Goal: Task Accomplishment & Management: Manage account settings

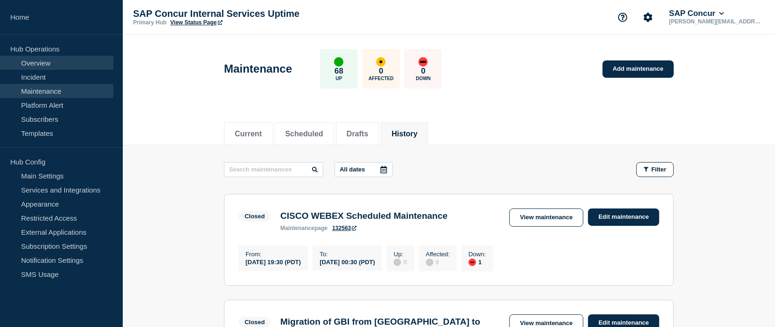
click at [68, 63] on link "Overview" at bounding box center [56, 63] width 113 height 14
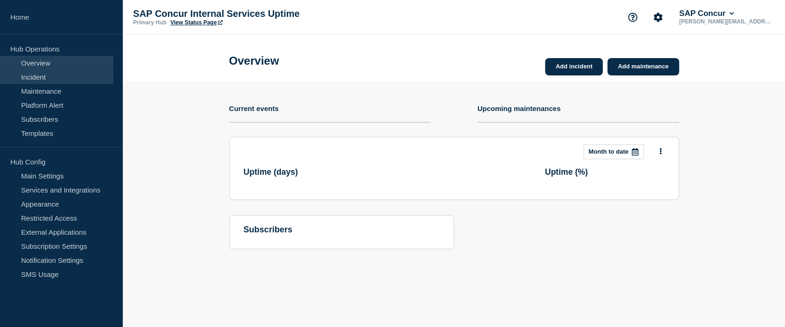
click at [65, 74] on link "Incident" at bounding box center [56, 77] width 113 height 14
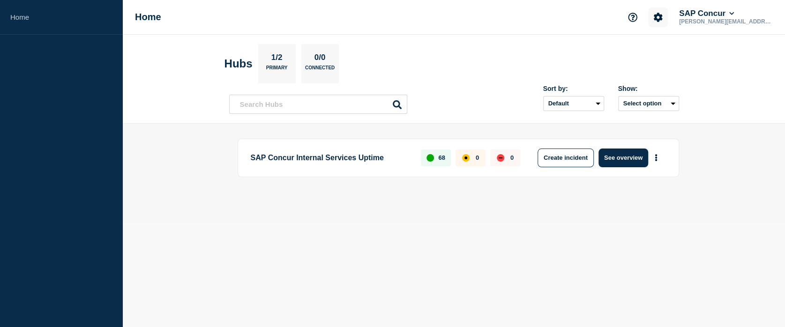
click at [667, 22] on button "Account settings" at bounding box center [658, 17] width 20 height 20
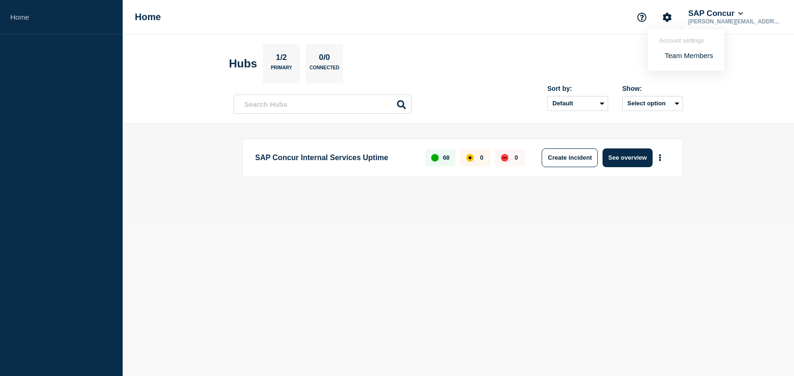
click at [681, 56] on link "Team Members" at bounding box center [689, 56] width 48 height 8
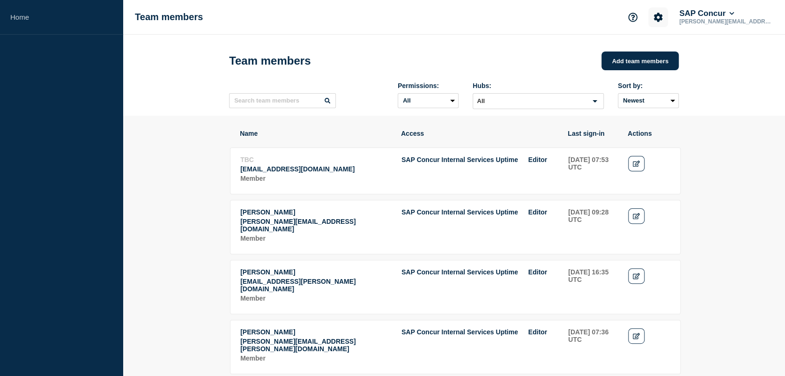
click at [663, 22] on icon "Account settings" at bounding box center [657, 17] width 9 height 9
click at [613, 60] on button "Add team members" at bounding box center [639, 61] width 77 height 19
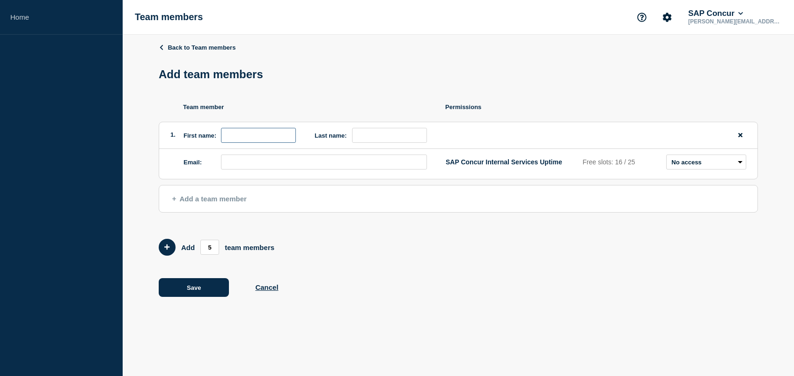
click at [274, 141] on input "first name" at bounding box center [258, 135] width 75 height 15
type input "[PERSON_NAME]"
click at [356, 136] on input "last name" at bounding box center [389, 135] width 75 height 15
type input "[PERSON_NAME]"
click at [344, 163] on input "email" at bounding box center [324, 162] width 206 height 15
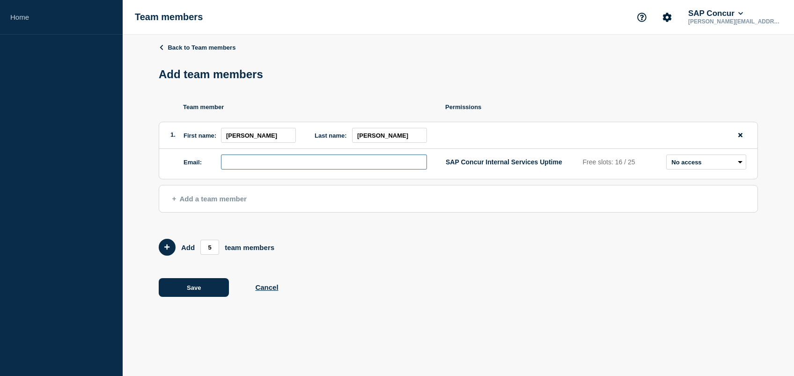
type input "[PERSON_NAME][EMAIL_ADDRESS][PERSON_NAME][DOMAIN_NAME]"
click at [701, 161] on select "Admin Manager Editor No access" at bounding box center [707, 162] width 80 height 15
click at [271, 287] on button "Cancel" at bounding box center [266, 287] width 23 height 8
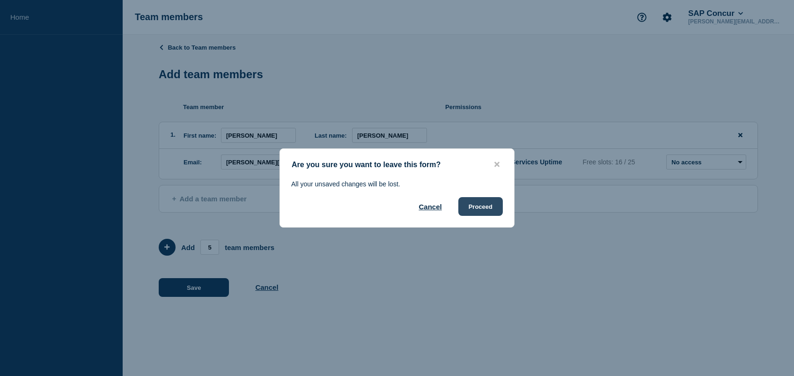
click at [489, 210] on button "Proceed" at bounding box center [481, 206] width 44 height 19
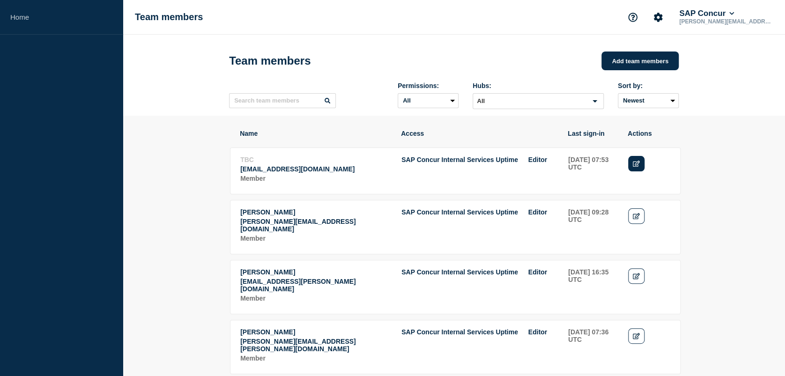
click at [637, 167] on icon "Edit" at bounding box center [636, 164] width 7 height 6
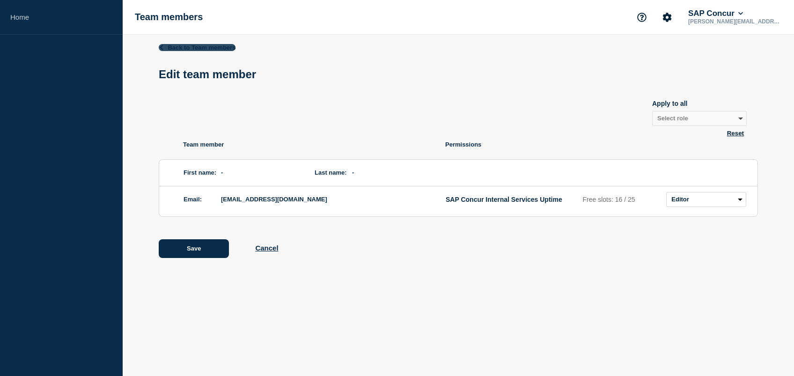
click at [161, 48] on icon at bounding box center [161, 47] width 3 height 5
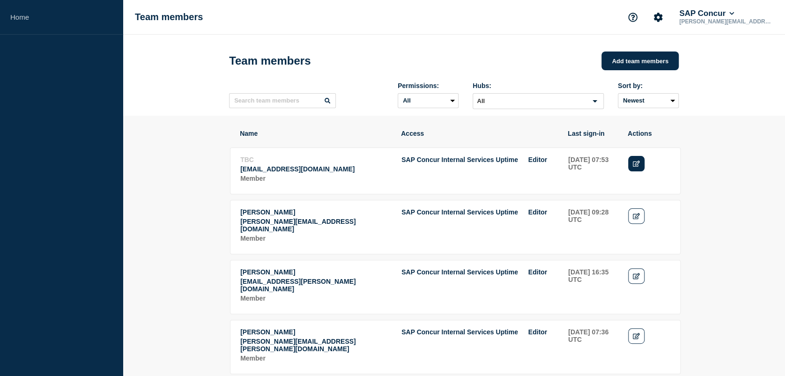
click at [630, 162] on link "Edit" at bounding box center [636, 163] width 16 height 15
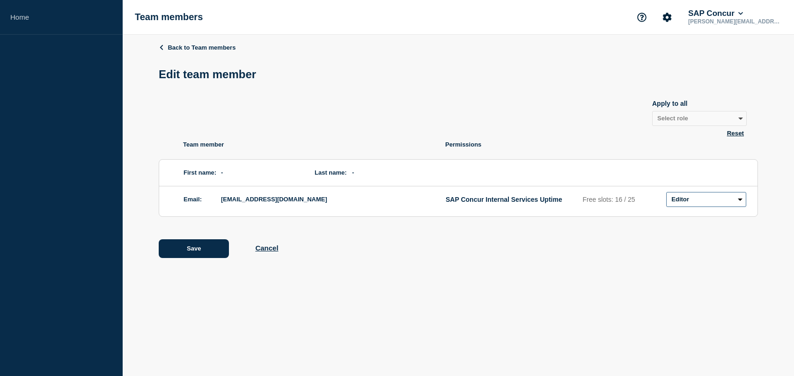
click at [693, 201] on select "Admin Manager Editor No access" at bounding box center [707, 199] width 80 height 15
click at [726, 200] on select "Admin Manager Editor No access" at bounding box center [707, 199] width 80 height 15
select select "3"
click at [667, 193] on select "Admin Manager Editor No access" at bounding box center [707, 199] width 80 height 15
click at [716, 204] on select "Admin Manager Editor No access" at bounding box center [707, 199] width 80 height 15
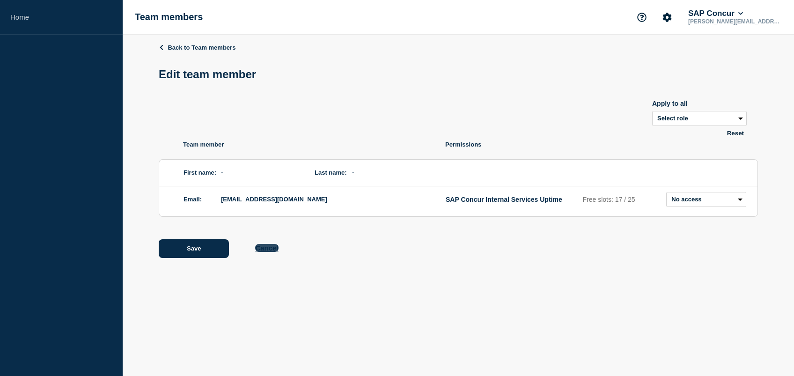
click at [265, 252] on button "Cancel" at bounding box center [266, 248] width 23 height 8
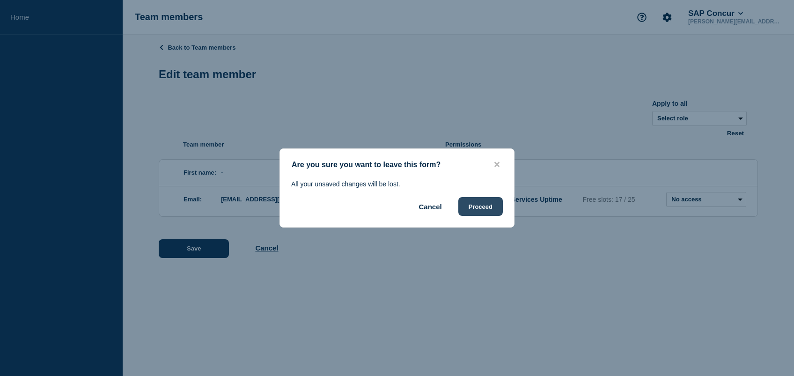
click at [485, 206] on button "Proceed" at bounding box center [481, 206] width 44 height 19
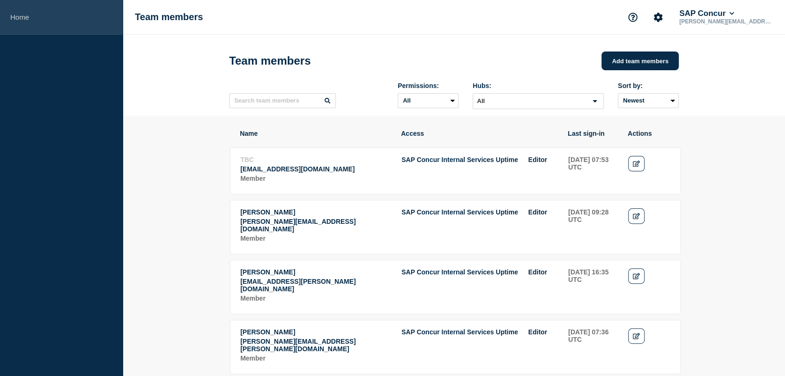
click at [39, 26] on link "Home" at bounding box center [61, 17] width 123 height 35
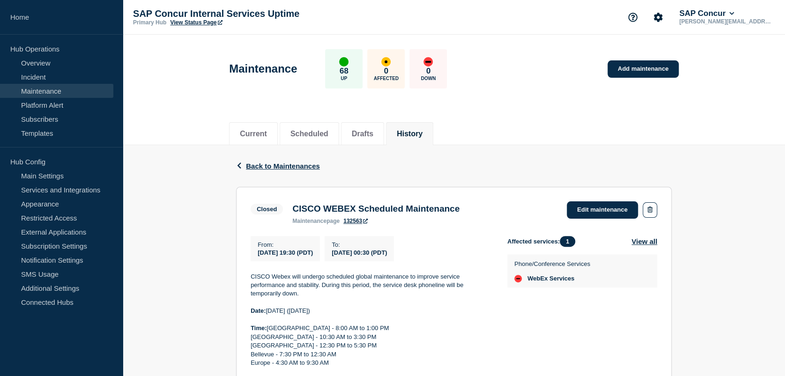
click at [202, 23] on link "View Status Page" at bounding box center [196, 22] width 52 height 7
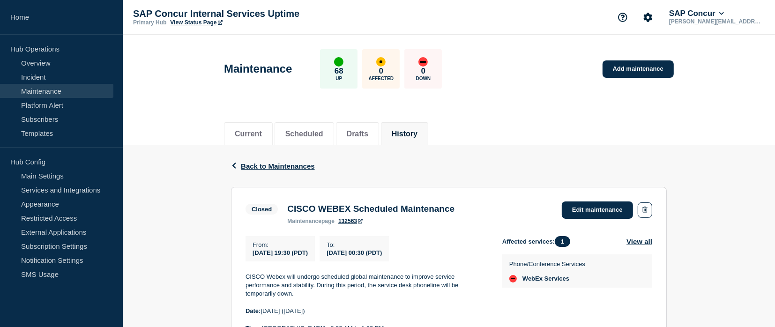
click at [198, 22] on link "View Status Page" at bounding box center [196, 22] width 52 height 7
